Goal: Submit feedback/report problem

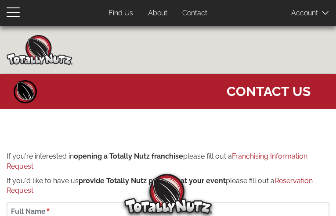
type input "CRPSaDFEUH"
type input "[EMAIL_ADDRESS][DOMAIN_NAME]"
type input "4966046439"
